Goal: Information Seeking & Learning: Learn about a topic

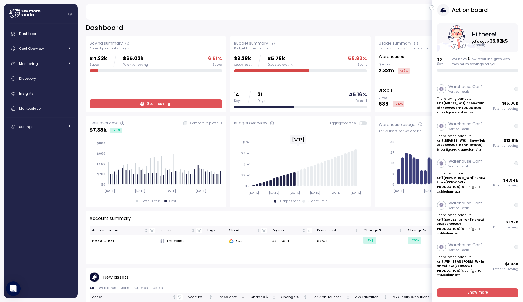
click at [431, 9] on icon "button" at bounding box center [432, 7] width 3 height 7
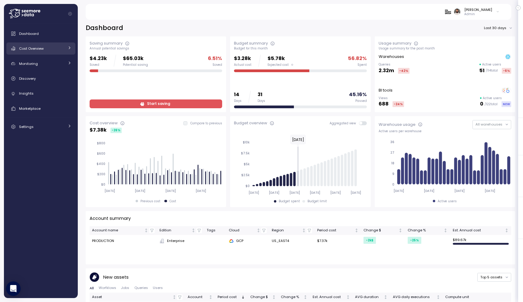
click at [55, 51] on div "Cost Overview" at bounding box center [41, 48] width 45 height 6
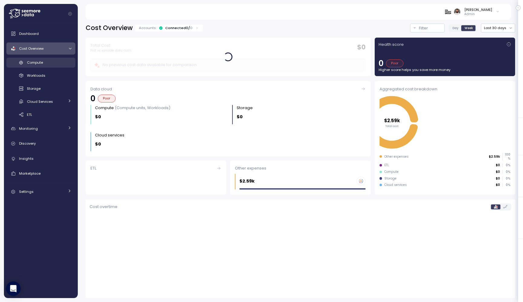
click at [57, 61] on div "Compute" at bounding box center [49, 62] width 44 height 6
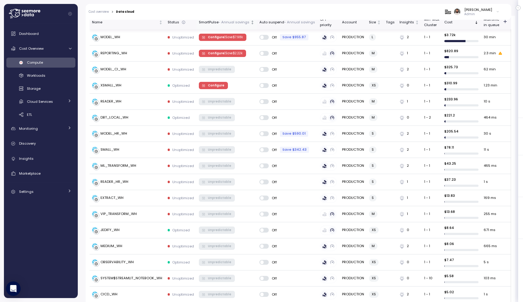
scroll to position [110, 0]
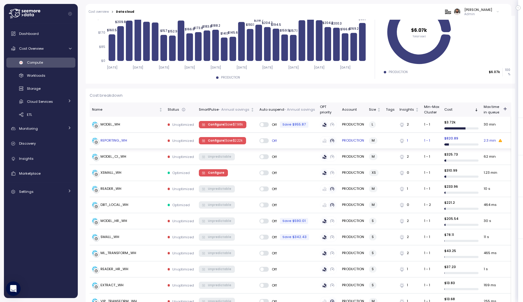
click at [121, 137] on td "REPORTING_WH" at bounding box center [128, 141] width 76 height 16
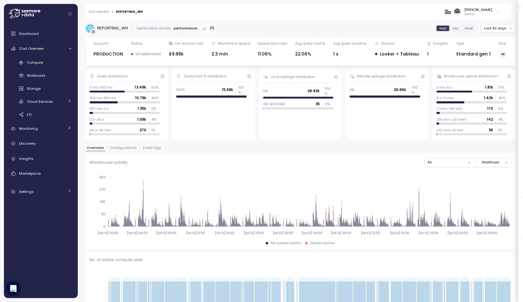
click at [131, 148] on span "Configurations" at bounding box center [123, 147] width 27 height 3
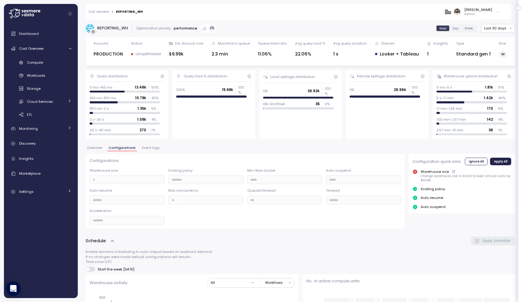
click at [103, 148] on button "Overview" at bounding box center [95, 148] width 18 height 5
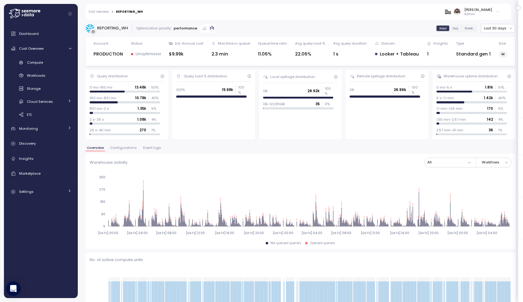
click at [119, 147] on span "Configurations" at bounding box center [123, 147] width 27 height 3
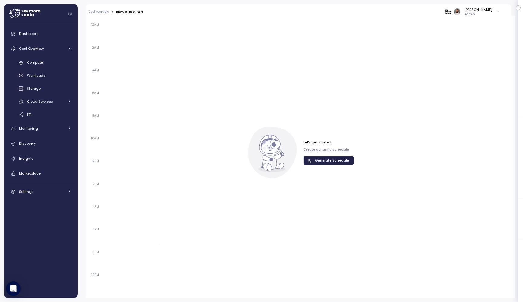
scroll to position [401, 0]
click at [341, 161] on span "Generate Schedule" at bounding box center [332, 161] width 34 height 8
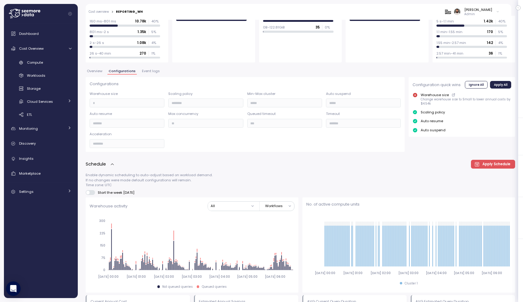
scroll to position [0, 0]
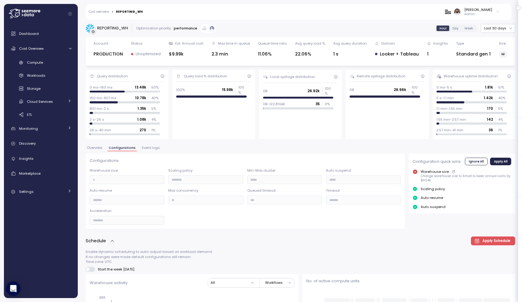
click at [105, 13] on link "Cost overview" at bounding box center [99, 11] width 20 height 3
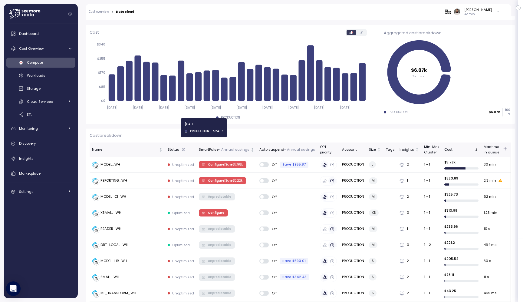
scroll to position [74, 0]
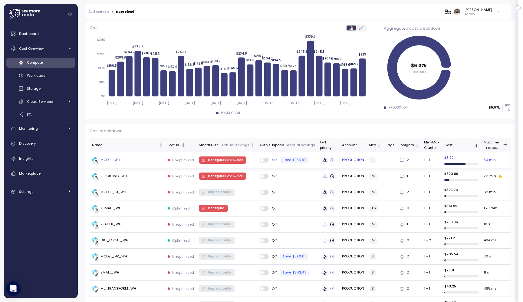
click at [148, 162] on div "MODEL_WH" at bounding box center [127, 160] width 71 height 6
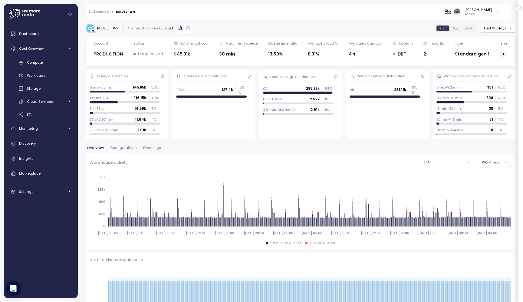
click at [117, 147] on span "Configurations" at bounding box center [123, 147] width 27 height 3
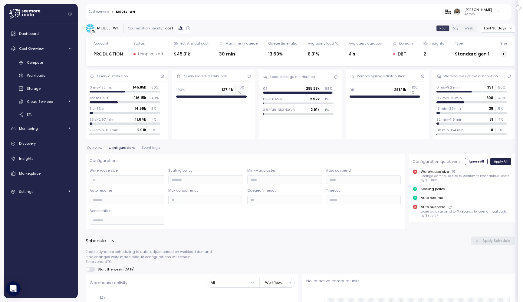
click at [98, 149] on span "Overview" at bounding box center [94, 147] width 15 height 3
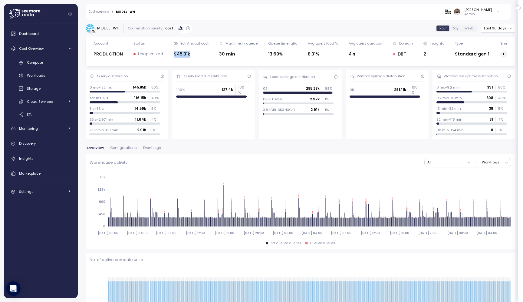
drag, startPoint x: 174, startPoint y: 54, endPoint x: 209, endPoint y: 54, distance: 34.5
click at [209, 54] on div "Account PRODUCTION Status Unoptimized Est. Annual cost $45.31k Max time in queu…" at bounding box center [301, 51] width 422 height 21
